Goal: Check status: Check status

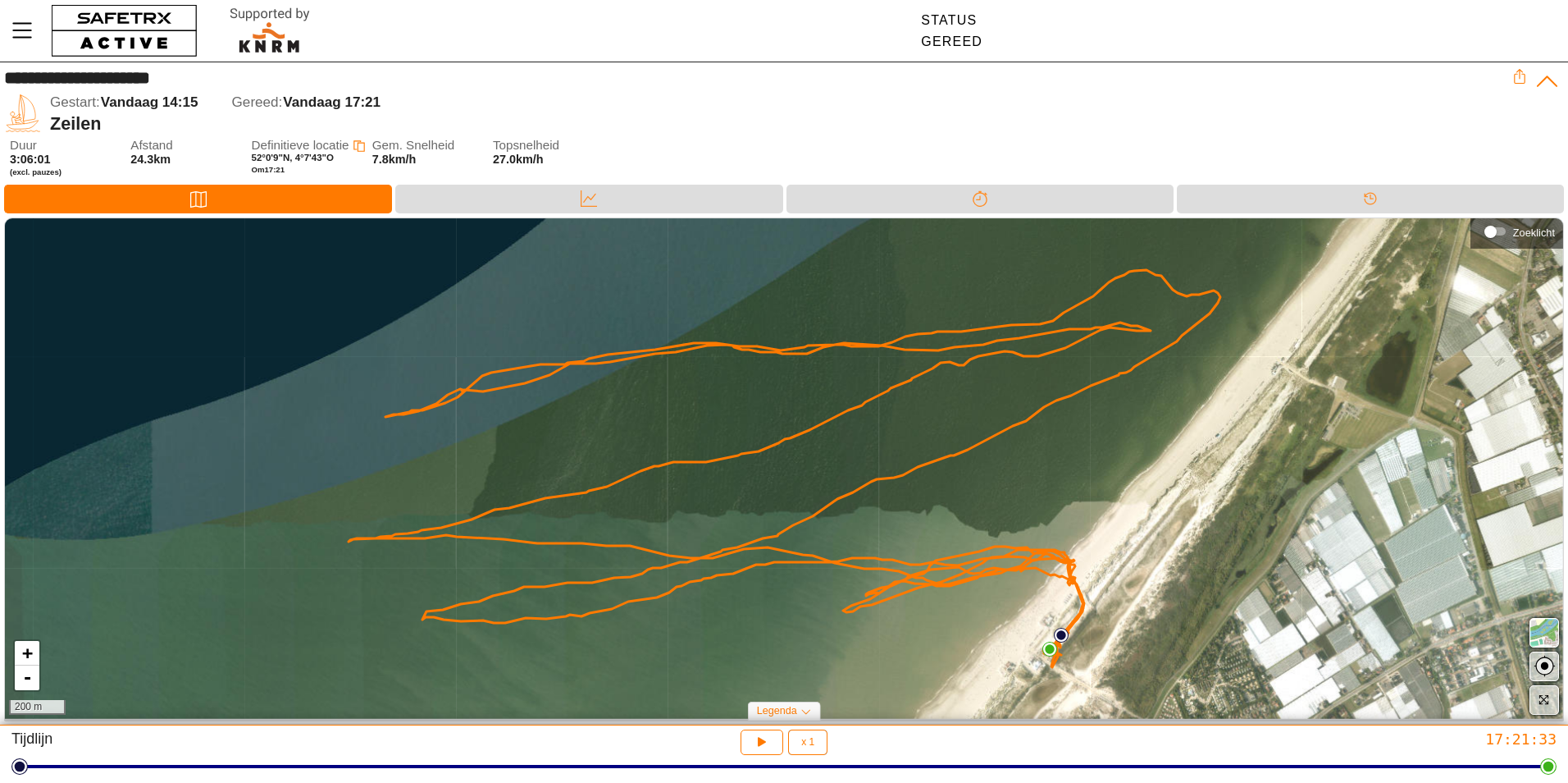
drag, startPoint x: 1551, startPoint y: 778, endPoint x: 1487, endPoint y: 787, distance: 64.6
click at [1487, 782] on html "**********" at bounding box center [784, 391] width 1568 height 783
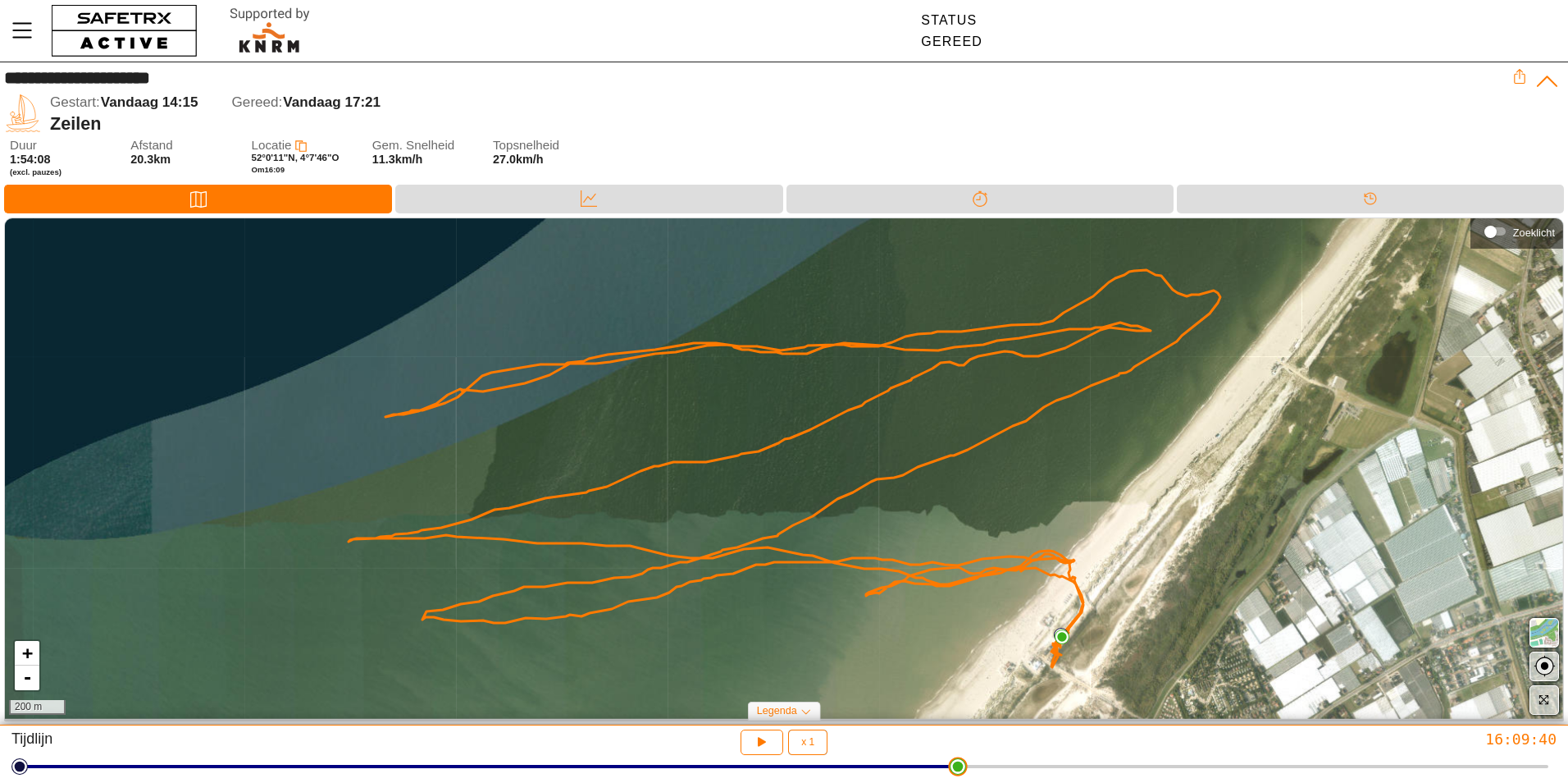
drag, startPoint x: 1550, startPoint y: 772, endPoint x: 1091, endPoint y: 542, distance: 513.4
click at [1069, 549] on html "**********" at bounding box center [784, 391] width 1568 height 783
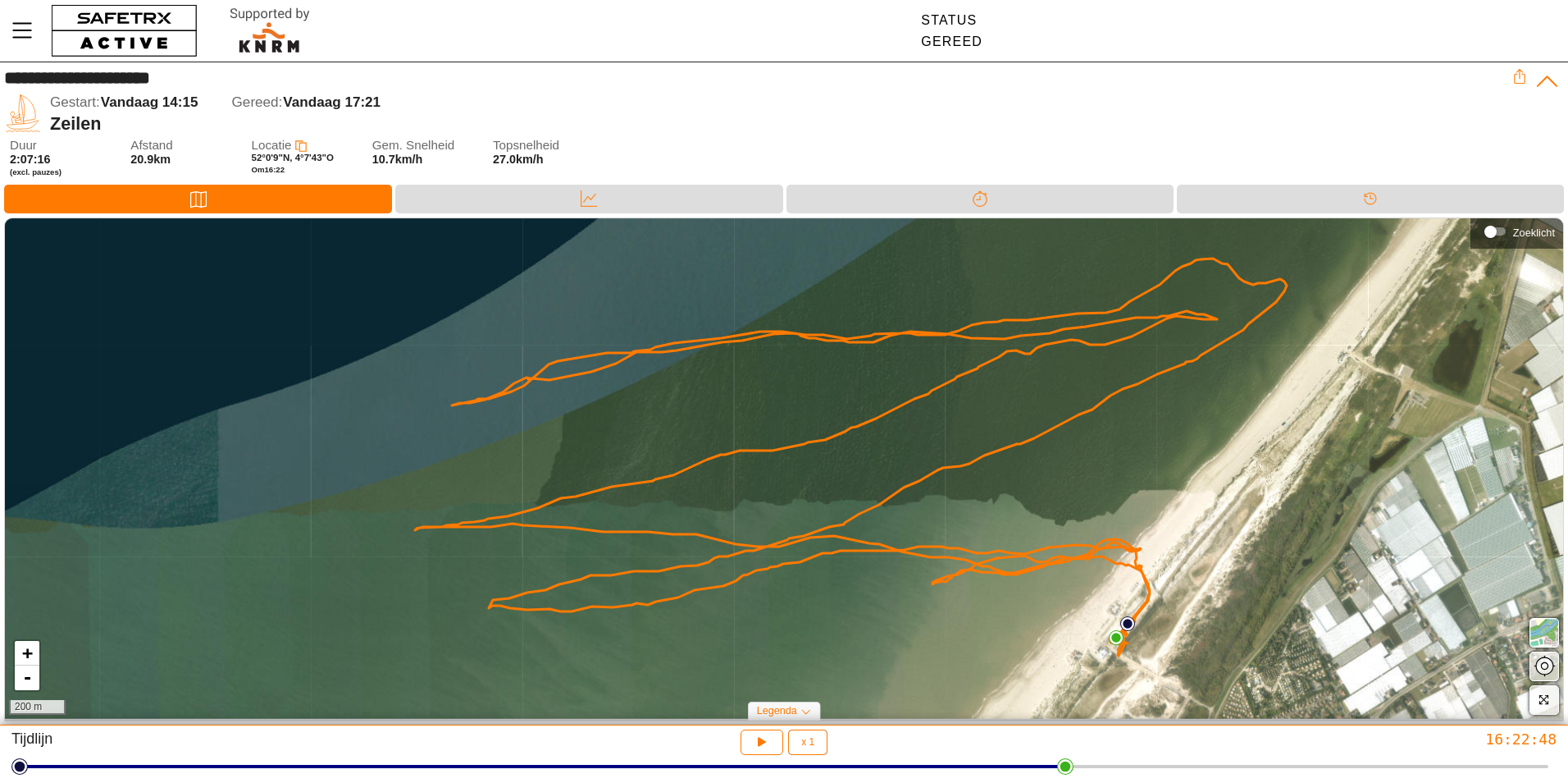
drag, startPoint x: 978, startPoint y: 581, endPoint x: 1271, endPoint y: 562, distance: 293.6
click at [1272, 558] on div "+ - 200 m" at bounding box center [784, 468] width 1558 height 501
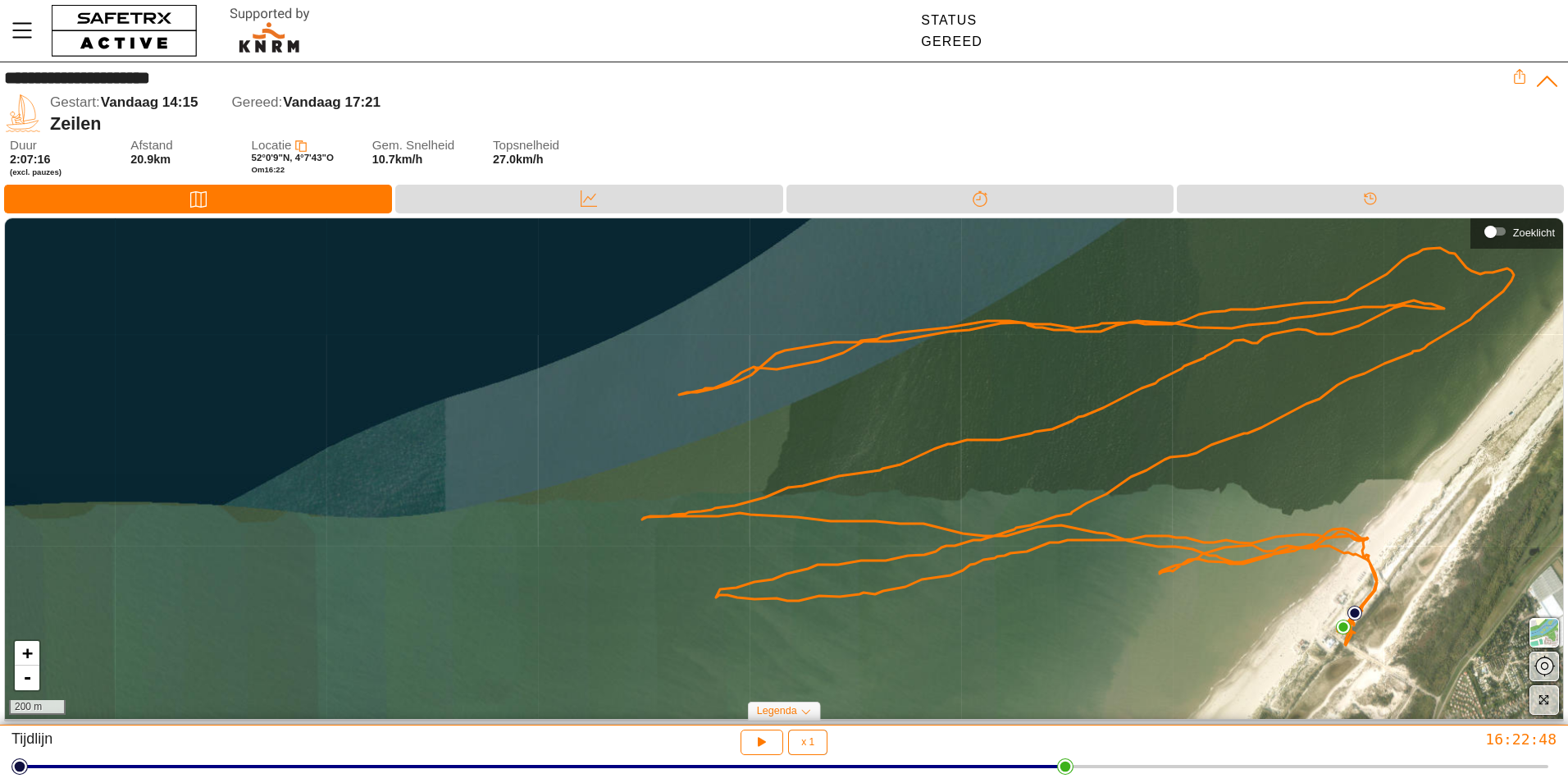
drag, startPoint x: 963, startPoint y: 717, endPoint x: 837, endPoint y: 697, distance: 127.6
click at [817, 719] on div "+ - 200 m Zoeklicht Legenda Start Locatie Eindpunt Locatie" at bounding box center [784, 471] width 1568 height 508
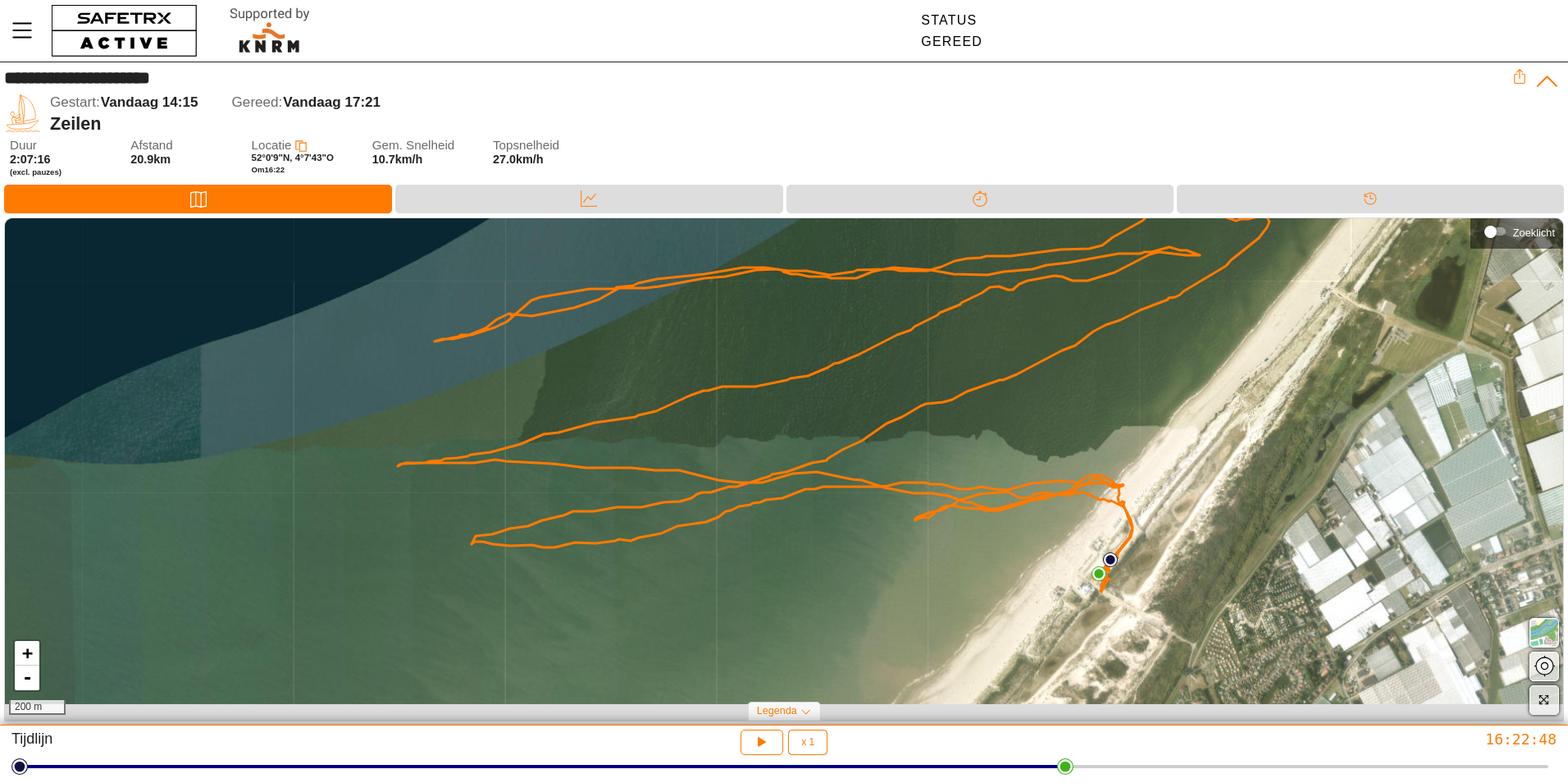
drag, startPoint x: 777, startPoint y: 600, endPoint x: 559, endPoint y: 553, distance: 223.0
click at [560, 552] on div "+ - 200 m" at bounding box center [784, 468] width 1558 height 501
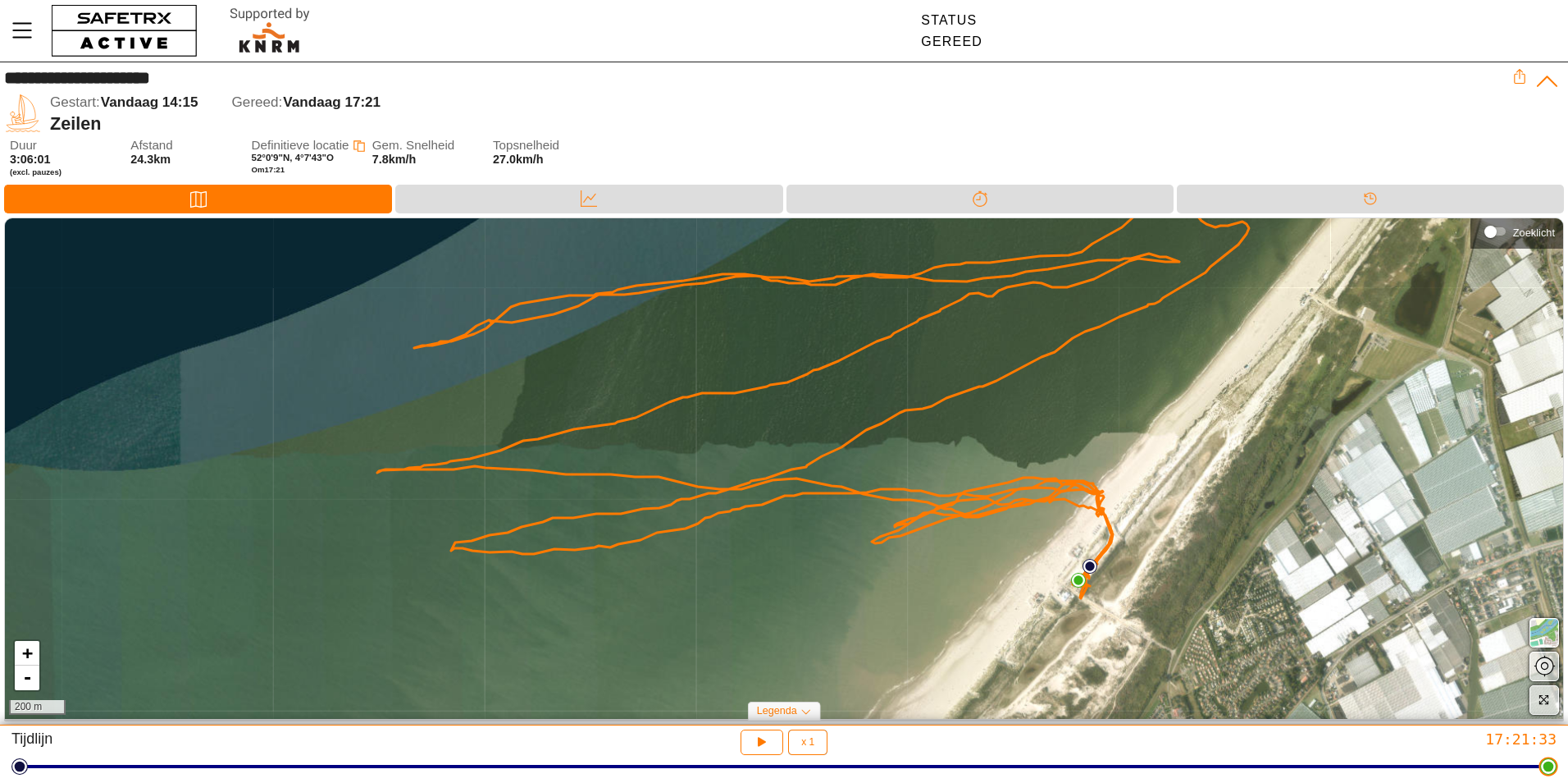
drag, startPoint x: 1069, startPoint y: 775, endPoint x: 1571, endPoint y: 761, distance: 502.2
click at [1567, 761] on html "**********" at bounding box center [784, 391] width 1568 height 783
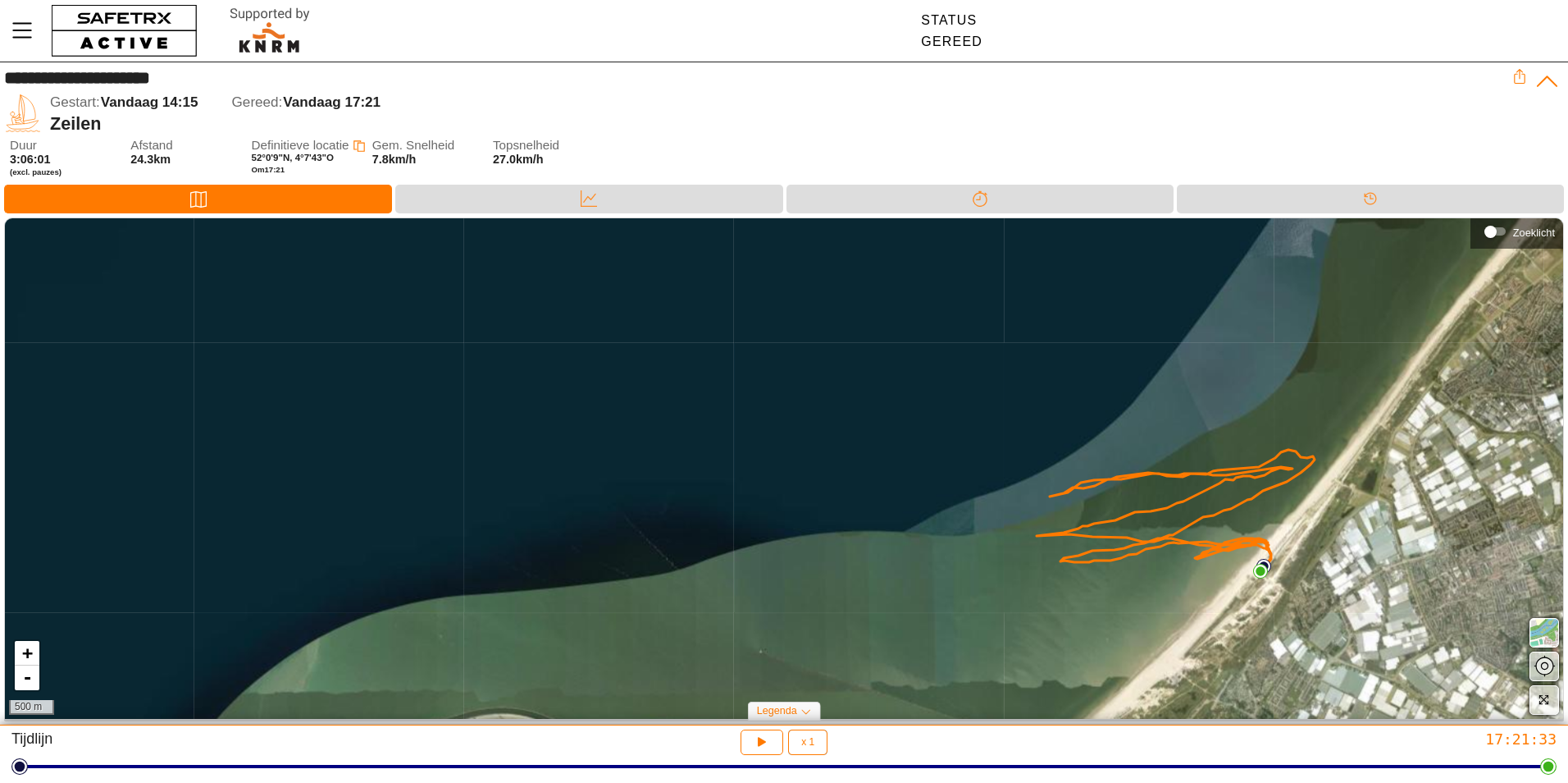
drag, startPoint x: 1290, startPoint y: 472, endPoint x: 1451, endPoint y: 408, distance: 173.3
click at [1397, 438] on div "+ - 500 m" at bounding box center [784, 468] width 1558 height 501
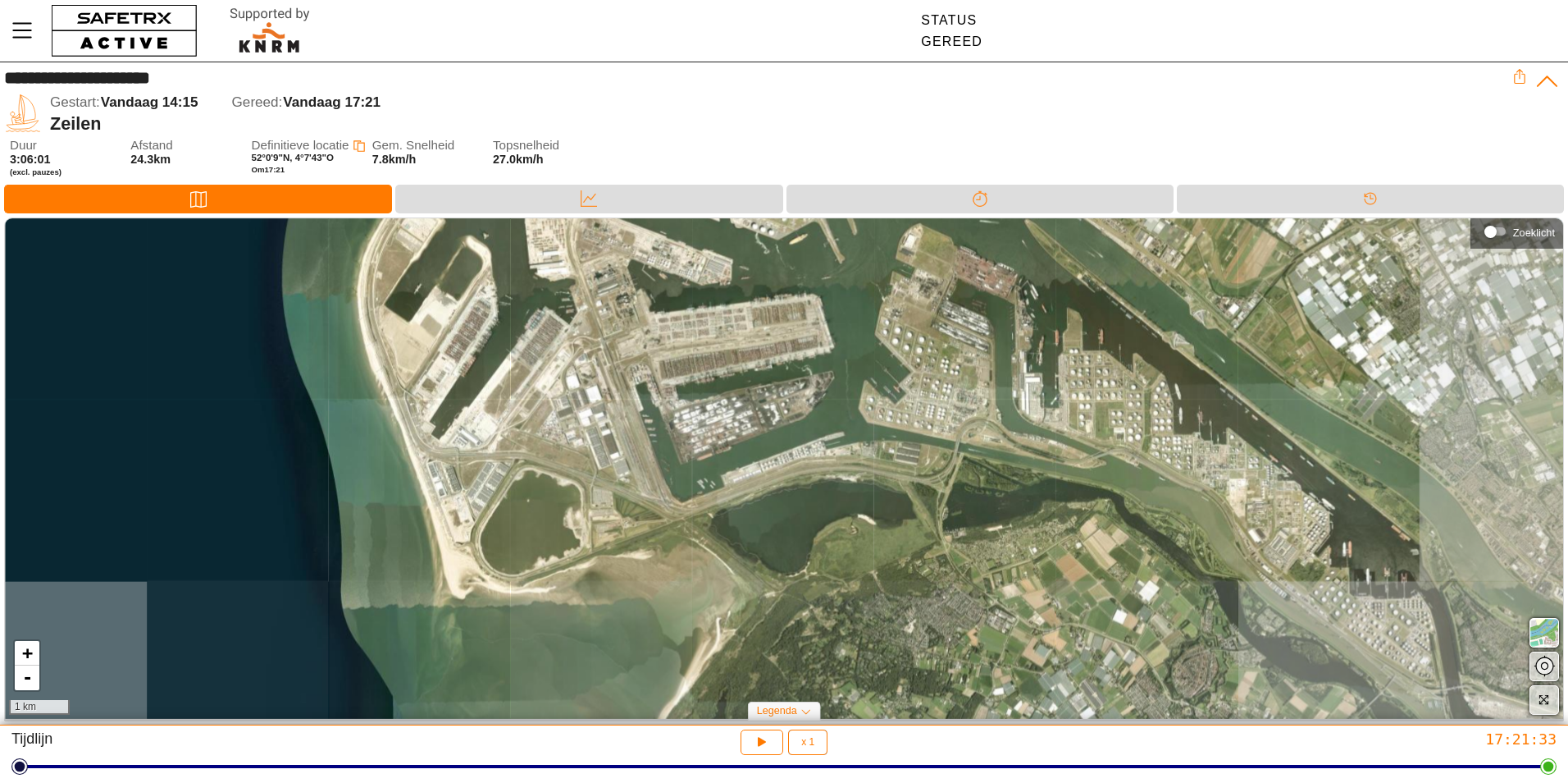
drag, startPoint x: 1017, startPoint y: 531, endPoint x: 604, endPoint y: 101, distance: 596.2
click at [602, 97] on div "**********" at bounding box center [784, 394] width 1568 height 663
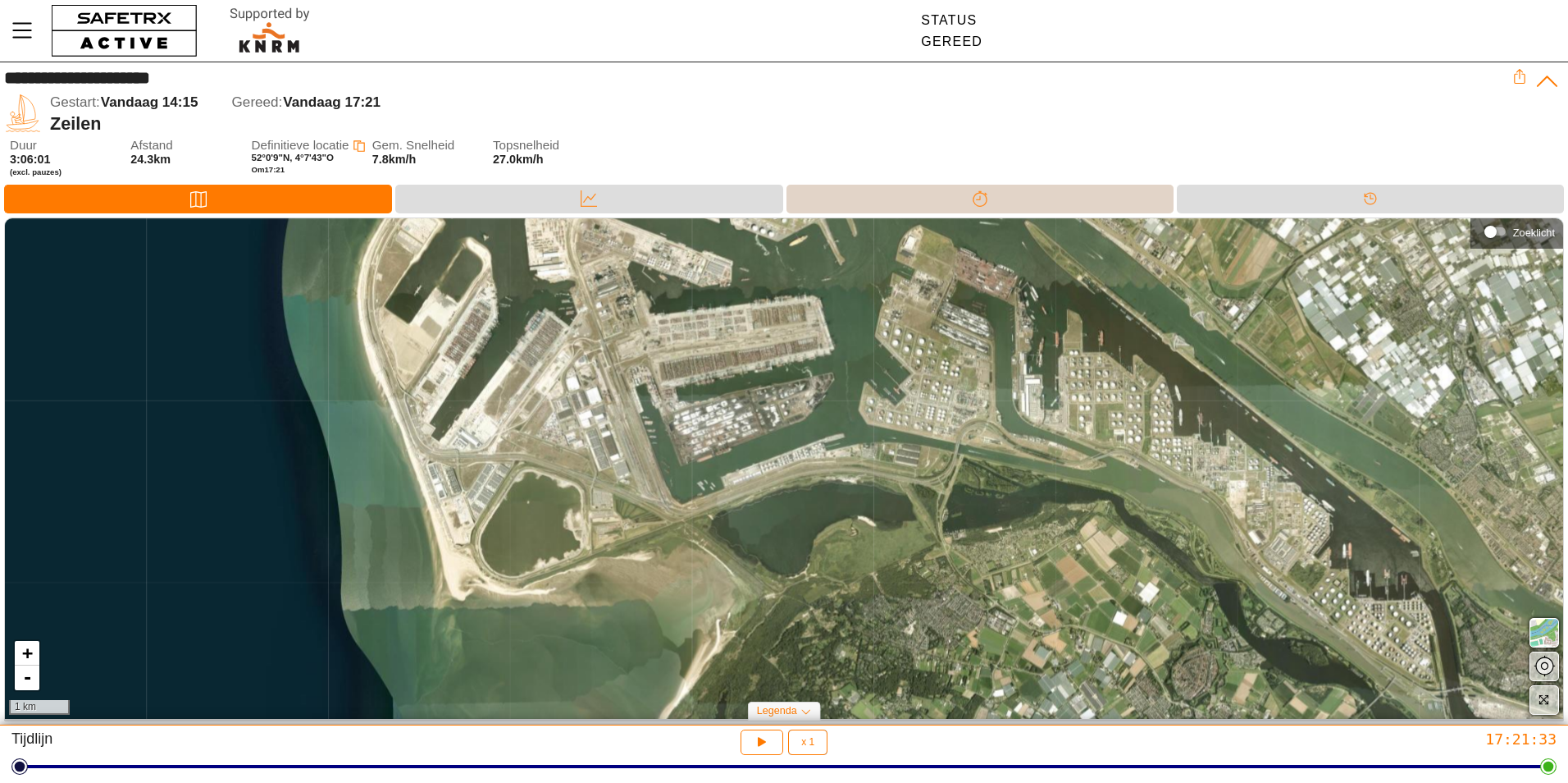
drag, startPoint x: 957, startPoint y: 209, endPoint x: 930, endPoint y: 318, distance: 112.3
click at [930, 318] on div "**********" at bounding box center [784, 394] width 1568 height 663
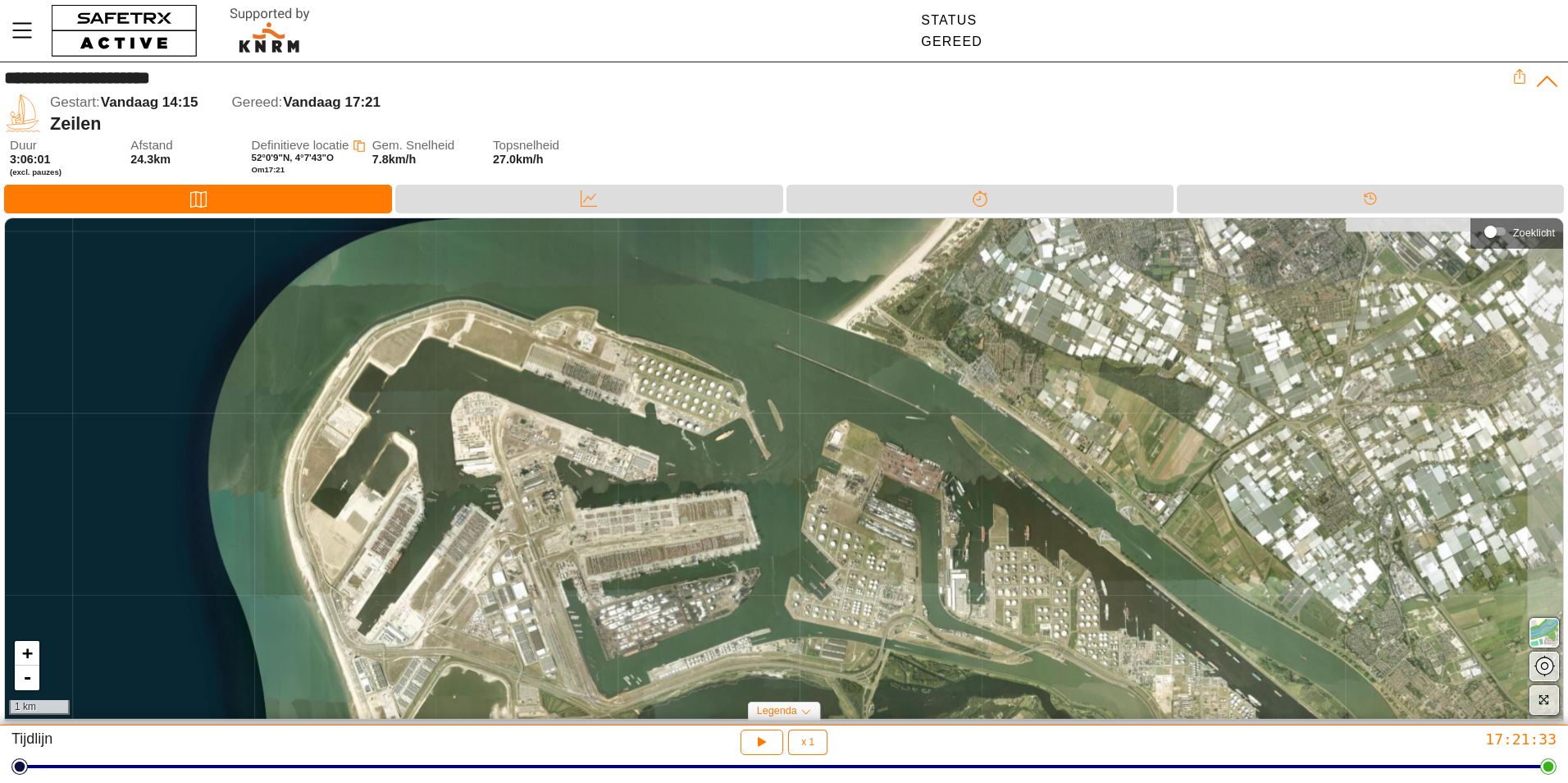
drag, startPoint x: 930, startPoint y: 318, endPoint x: 761, endPoint y: 469, distance: 226.6
click at [762, 469] on div "+ - 1 km" at bounding box center [784, 468] width 1558 height 501
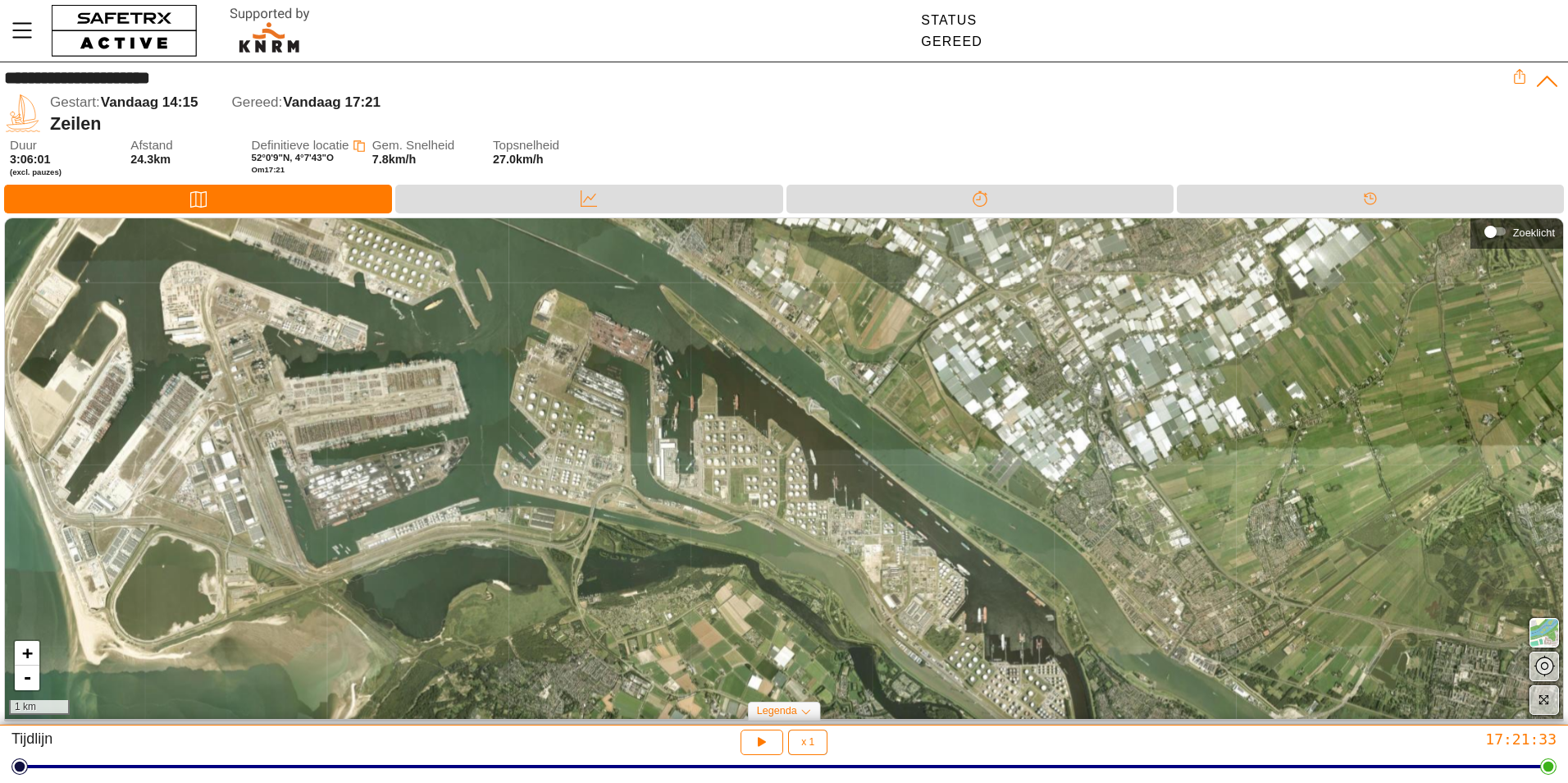
drag, startPoint x: 771, startPoint y: 396, endPoint x: 470, endPoint y: 266, distance: 327.9
click at [470, 266] on div "+ - 1 km" at bounding box center [784, 468] width 1558 height 501
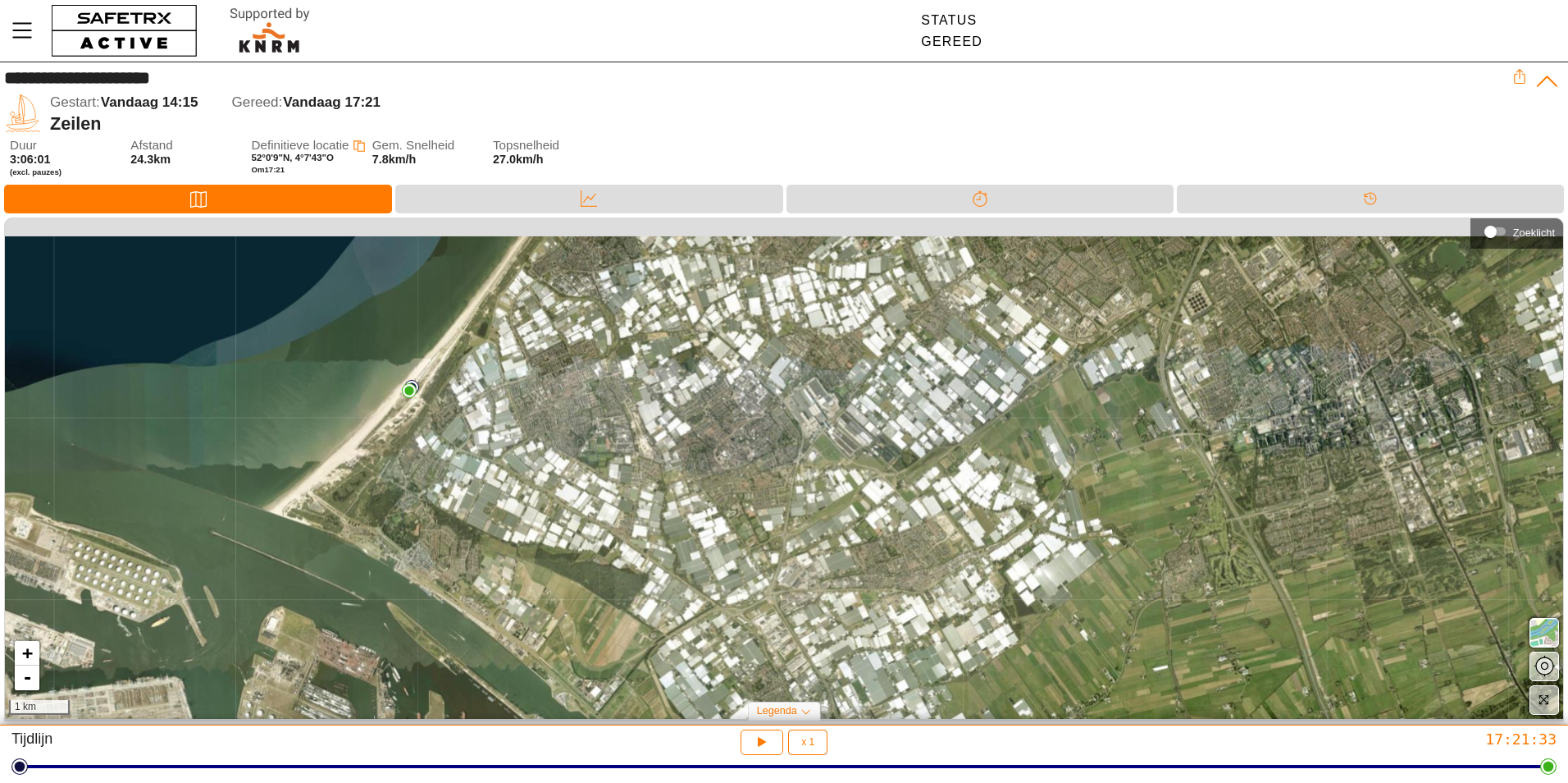
drag, startPoint x: 797, startPoint y: 331, endPoint x: 548, endPoint y: 645, distance: 400.7
click at [548, 645] on div "+ - 1 km" at bounding box center [784, 468] width 1558 height 501
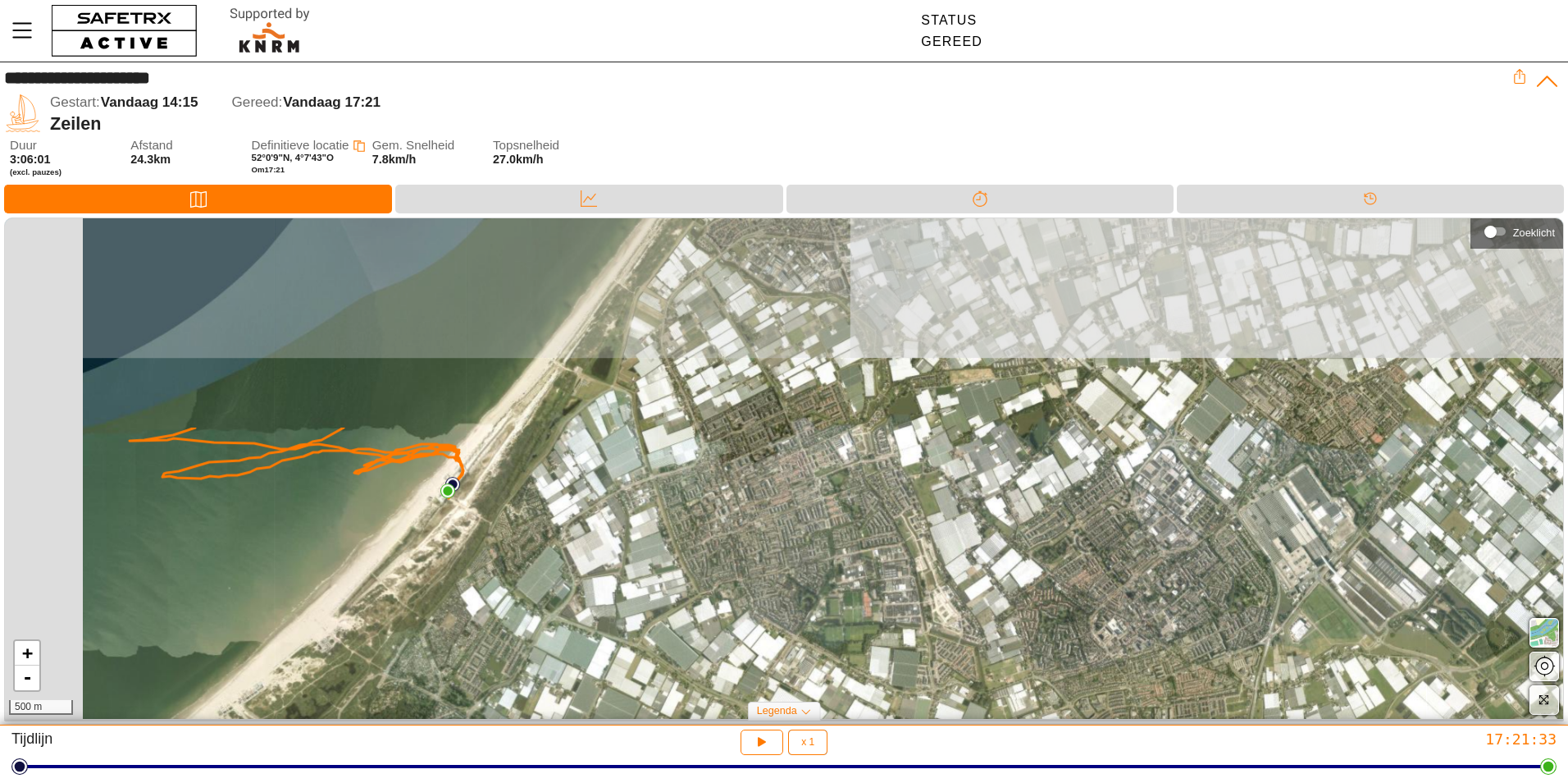
drag, startPoint x: 531, startPoint y: 395, endPoint x: 710, endPoint y: 617, distance: 285.2
click at [709, 614] on div "+ - 500 m" at bounding box center [784, 468] width 1558 height 501
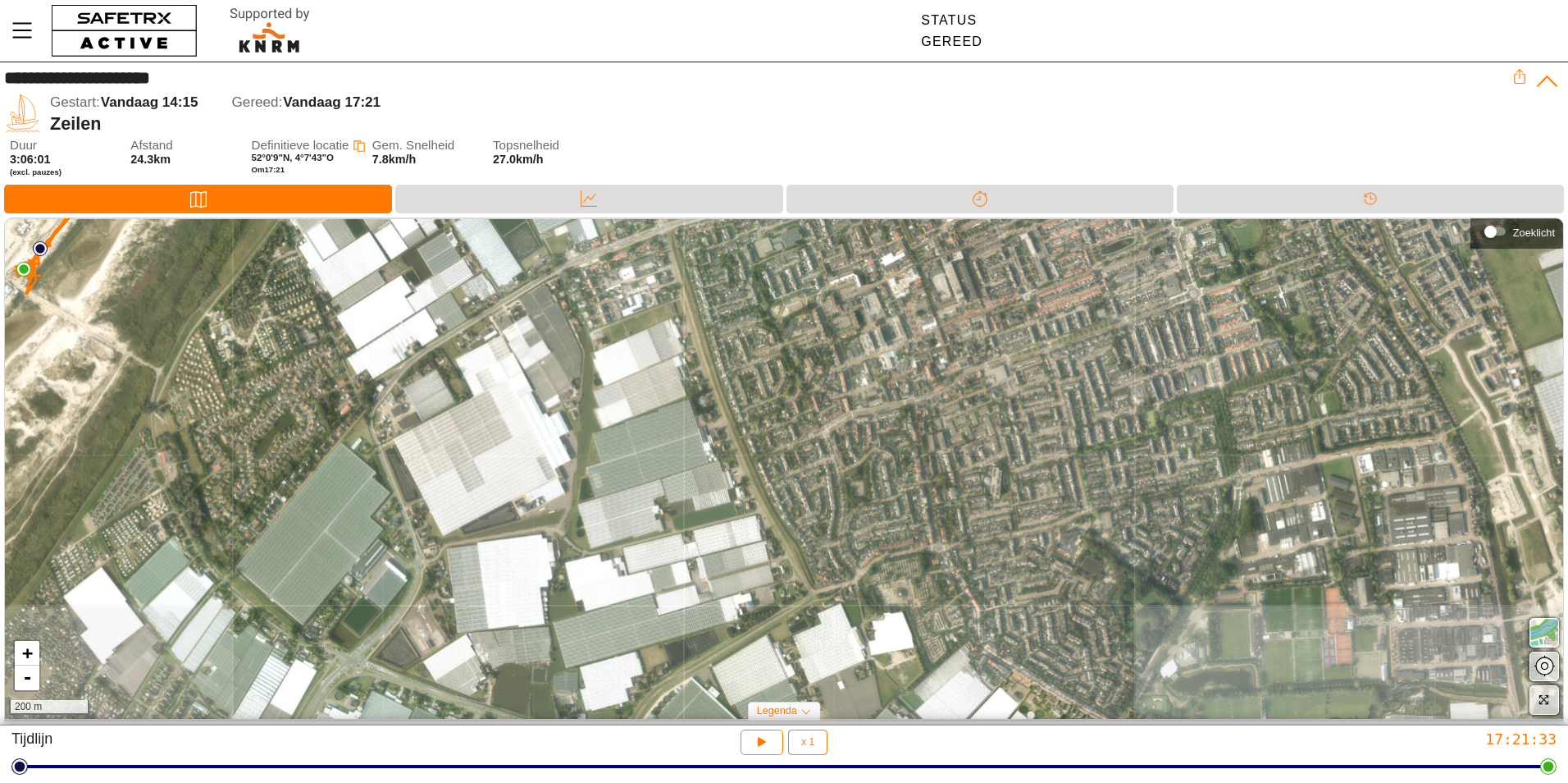
drag, startPoint x: 524, startPoint y: 576, endPoint x: 523, endPoint y: 465, distance: 111.0
click at [523, 465] on div "+ - 200 m" at bounding box center [784, 468] width 1558 height 501
